Goal: Ask a question: Seek information or help from site administrators or community

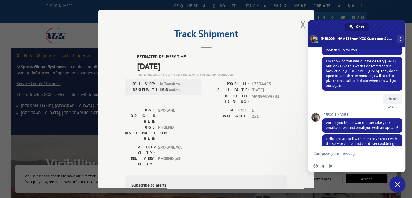
scroll to position [100, 0]
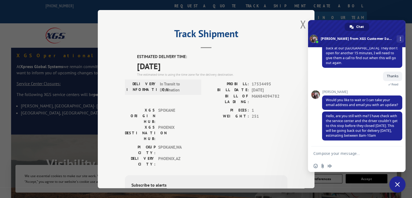
click at [368, 150] on textarea "Compose your message..." at bounding box center [351, 153] width 76 height 14
type textarea "Hi"
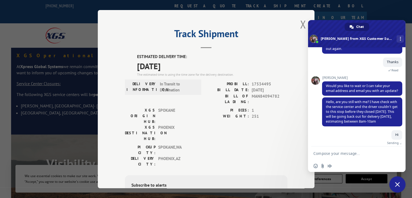
scroll to position [119, 0]
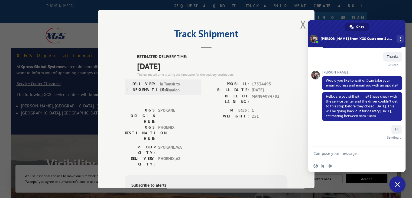
paste textarea "17537473"
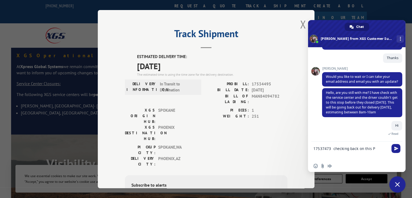
scroll to position [118, 0]
type textarea "17537473 checking back on this PRO"
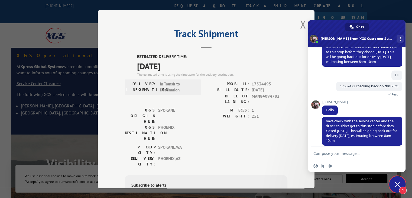
scroll to position [175, 0]
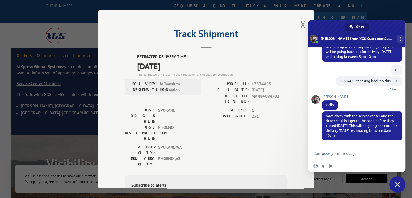
click at [340, 153] on textarea "Compose your message..." at bounding box center [351, 153] width 76 height 14
drag, startPoint x: 388, startPoint y: 116, endPoint x: 361, endPoint y: 136, distance: 34.2
click at [361, 136] on span "have check with the service center and the driver couldn't get to this stop bef…" at bounding box center [362, 125] width 80 height 29
copy span "the driver couldn't get to this stop before they closed [DATE]. This will be go…"
click at [262, 144] on div "PICKUP CITY: [GEOGRAPHIC_DATA] , [GEOGRAPHIC_DATA] [GEOGRAPHIC_DATA]: [GEOGRAPH…" at bounding box center [206, 156] width 162 height 25
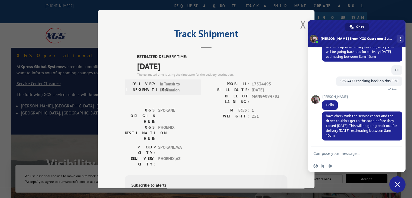
click at [343, 156] on textarea "Compose your message..." at bounding box center [351, 153] width 76 height 14
type textarea "no delivery [DATE]?"
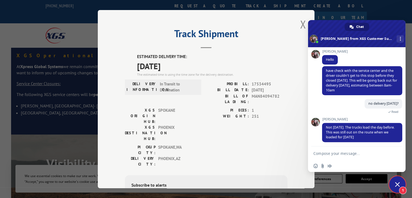
scroll to position [218, 0]
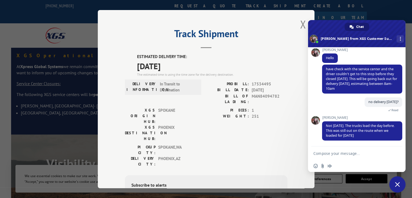
click at [271, 70] on span "[DATE]" at bounding box center [212, 66] width 150 height 12
click at [370, 154] on textarea "Compose your message..." at bounding box center [351, 153] width 76 height 14
type textarea "Alright. Thanks"
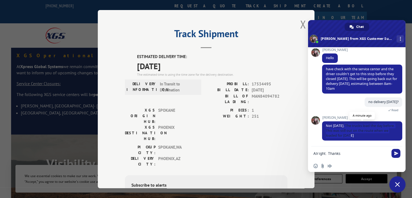
drag, startPoint x: 343, startPoint y: 125, endPoint x: 354, endPoint y: 134, distance: 14.4
click at [354, 134] on span "Not [DATE]. The trucks load the day before. This was still out on the route whe…" at bounding box center [362, 130] width 80 height 19
copy span "The trucks load the day before. This was still out on the route when we loaded …"
click at [397, 156] on span "Send" at bounding box center [395, 153] width 9 height 9
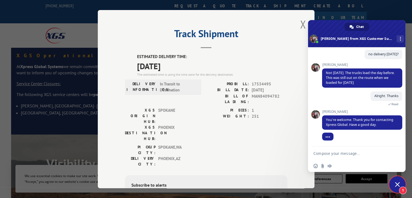
scroll to position [255, 0]
